Goal: Find contact information: Find contact information

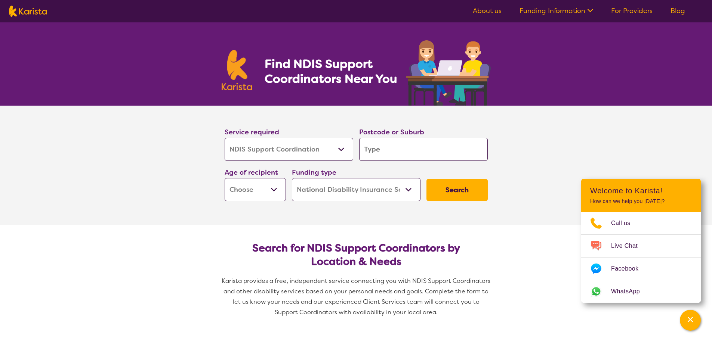
select select "NDIS Support Coordination"
select select "NDIS"
select select "NDIS Support Coordination"
select select "NDIS"
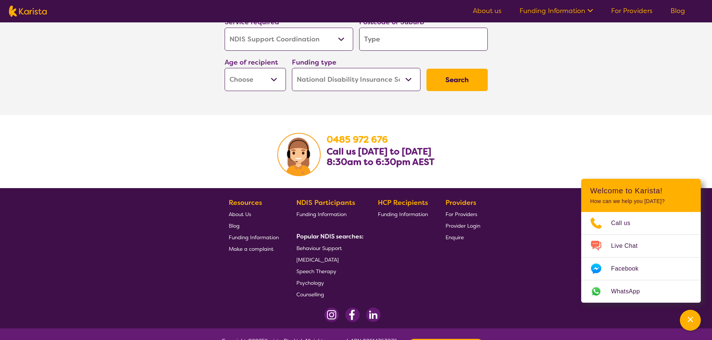
scroll to position [1390, 0]
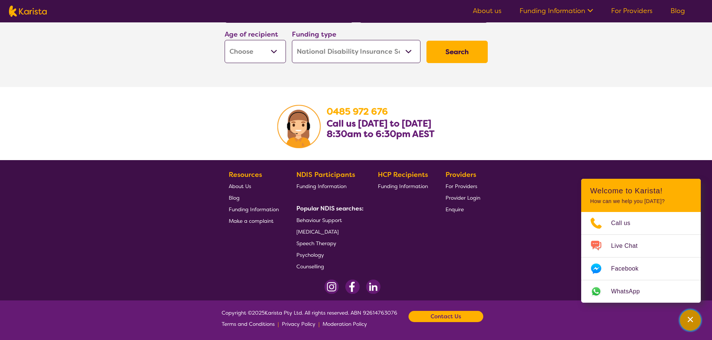
click at [691, 319] on icon "Channel Menu" at bounding box center [689, 319] width 5 height 5
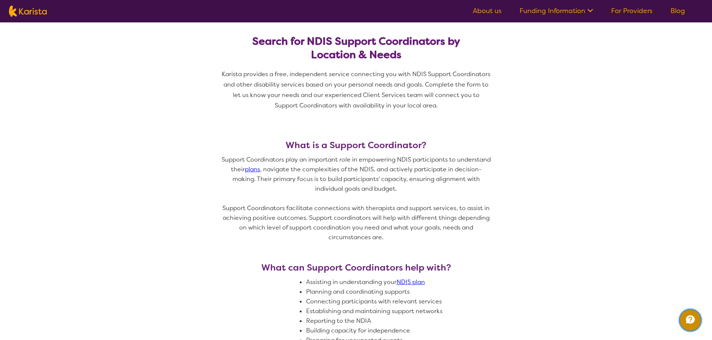
scroll to position [0, 0]
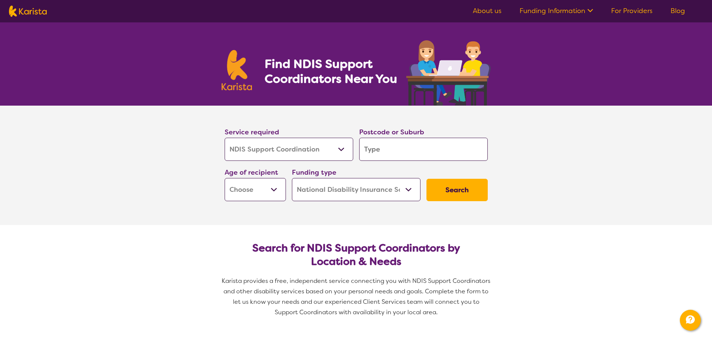
click at [35, 14] on img at bounding box center [28, 11] width 38 height 11
select select "NDIS Support Coordination"
select select "NDIS"
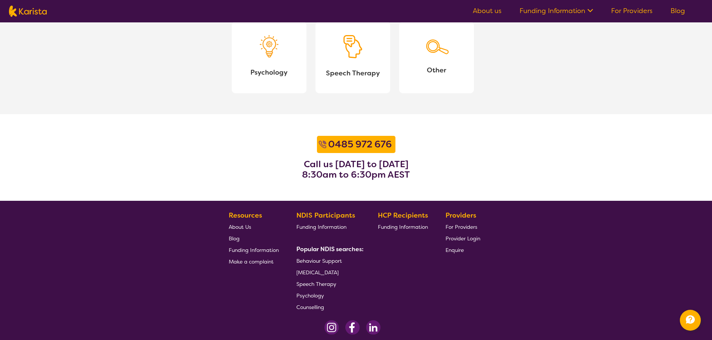
scroll to position [912, 0]
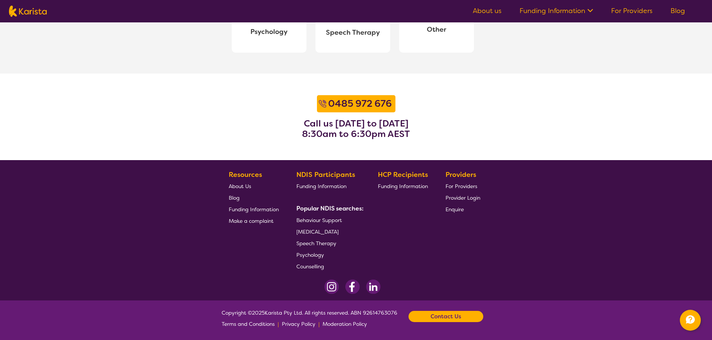
click at [461, 320] on b "Contact Us" at bounding box center [445, 316] width 31 height 11
click at [418, 284] on link "Email us" at bounding box center [408, 284] width 20 height 7
click at [407, 284] on link "Email us" at bounding box center [408, 284] width 20 height 7
